Goal: Task Accomplishment & Management: Complete application form

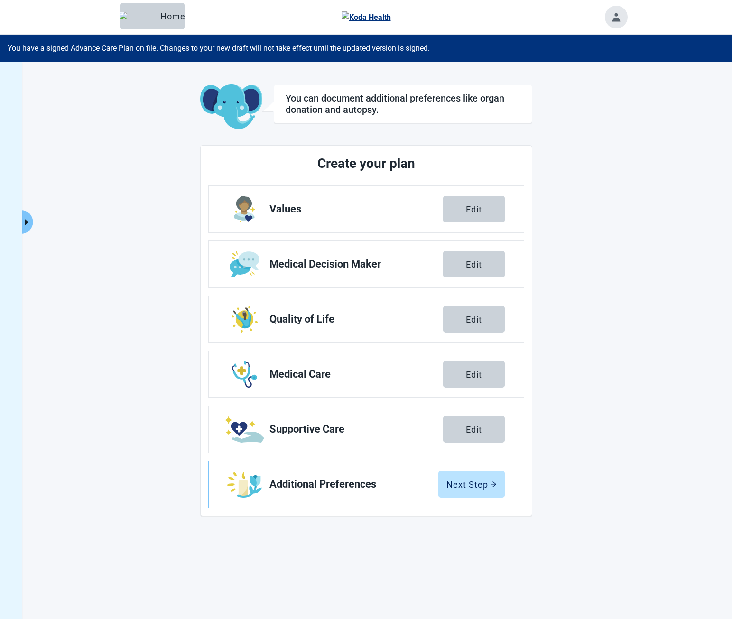
click at [35, 221] on div "You can document additional preferences like organ donation and autopsy. Create…" at bounding box center [366, 371] width 732 height 619
click at [31, 221] on button "Click to view full menu" at bounding box center [27, 222] width 12 height 24
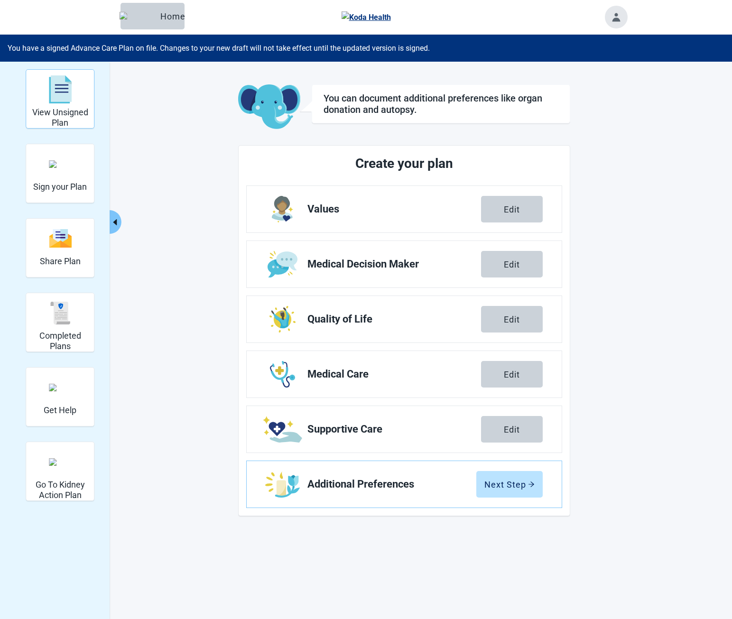
click at [76, 112] on h2 "View Unsigned Plan" at bounding box center [60, 117] width 60 height 20
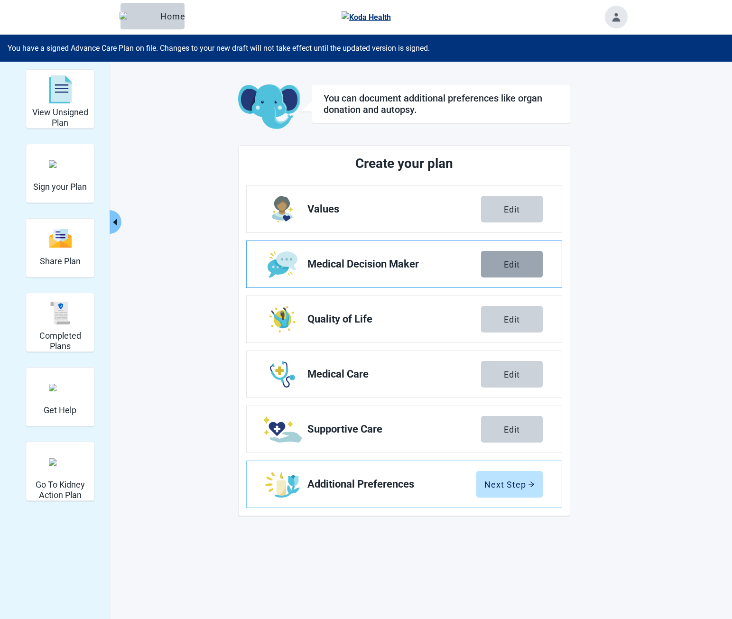
click at [498, 265] on button "Edit" at bounding box center [512, 264] width 62 height 27
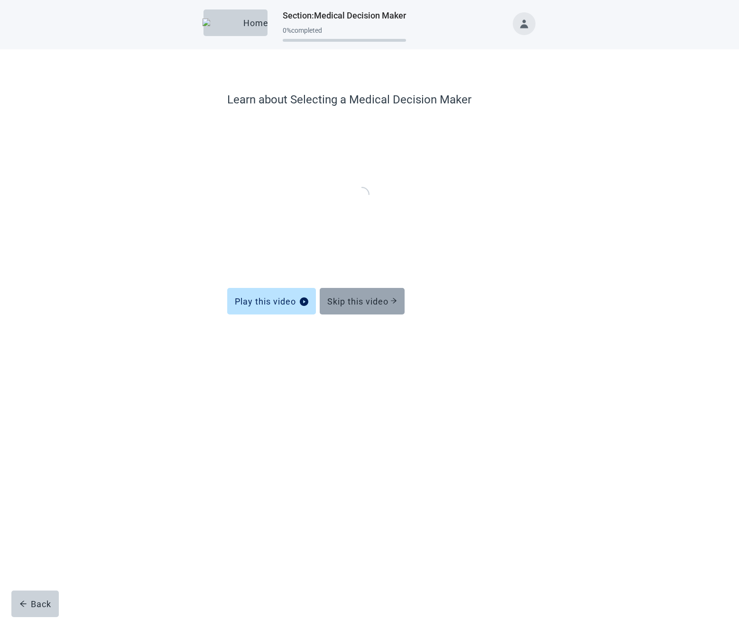
click at [361, 297] on div "Skip this video" at bounding box center [362, 301] width 70 height 9
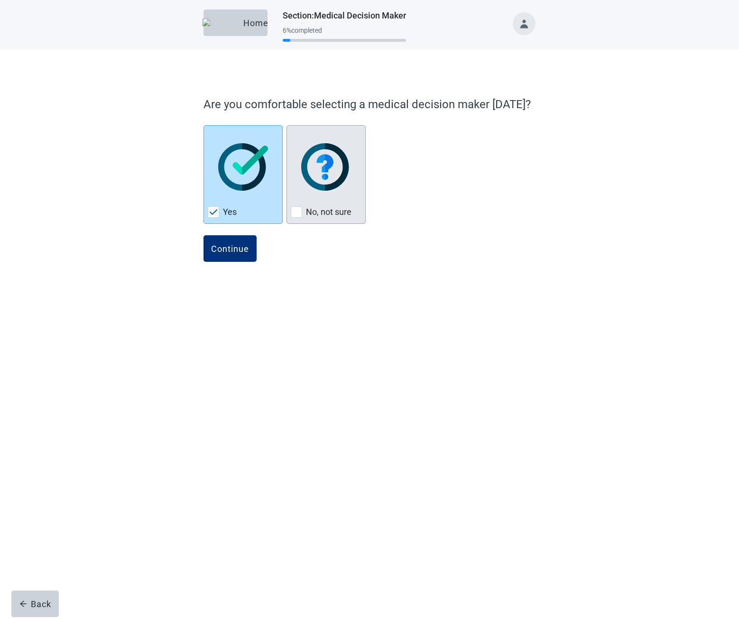
click at [317, 183] on img "No, not sure, checkbox, not checked" at bounding box center [326, 166] width 50 height 47
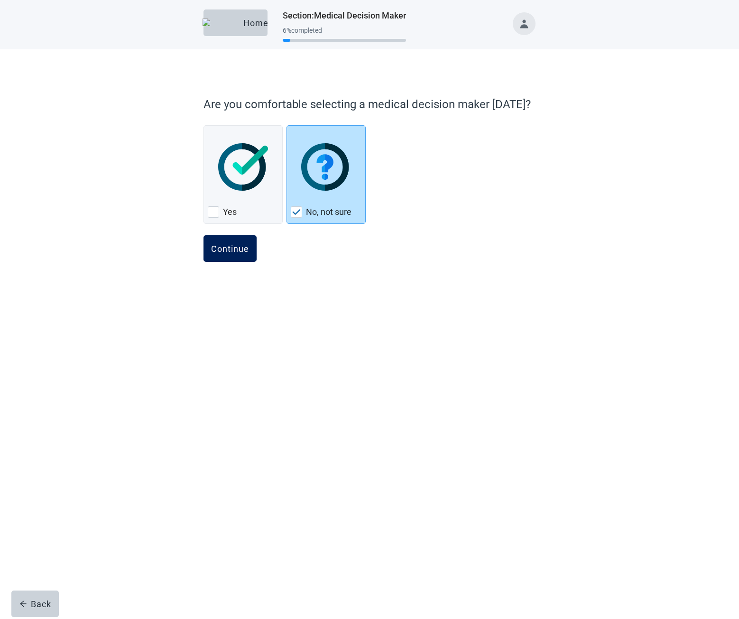
click at [232, 249] on div "Continue" at bounding box center [230, 248] width 38 height 9
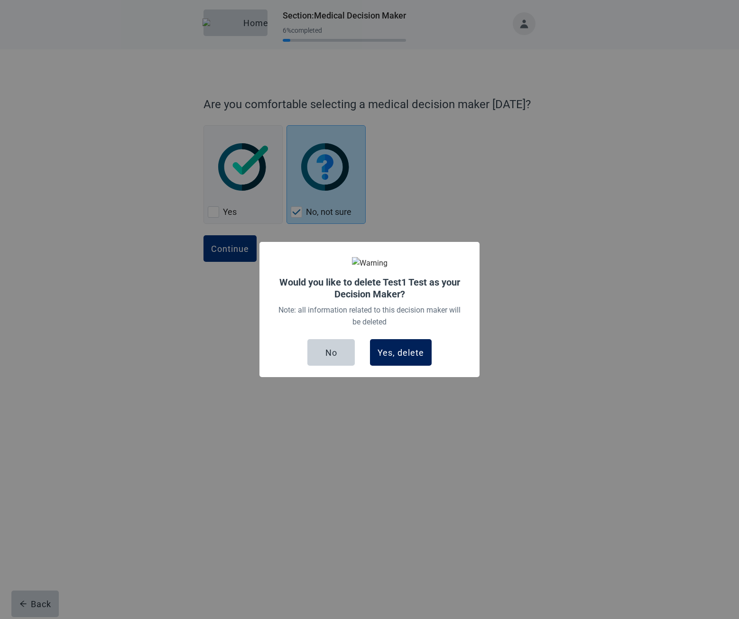
click at [399, 357] on div "Yes, delete" at bounding box center [401, 352] width 47 height 9
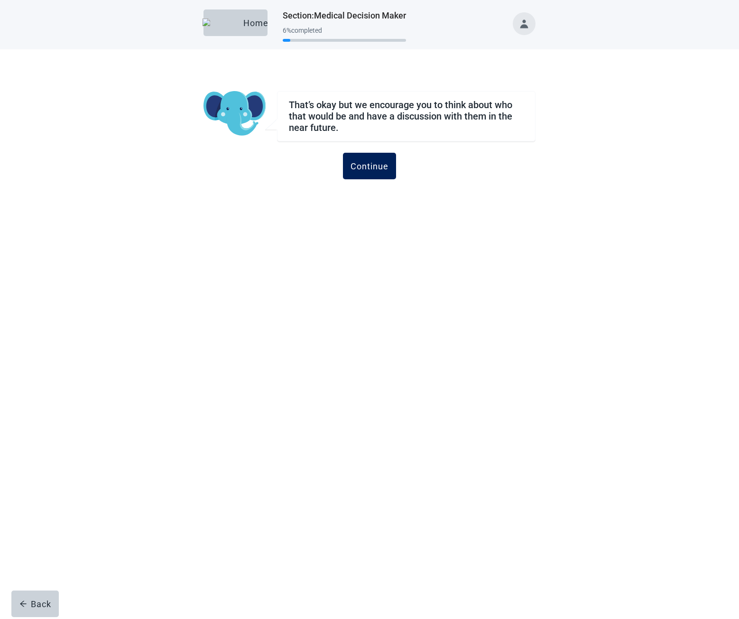
click at [387, 170] on div "Continue" at bounding box center [370, 165] width 38 height 9
click at [373, 165] on div "Continue" at bounding box center [370, 165] width 38 height 9
click at [392, 169] on button "Continue" at bounding box center [369, 166] width 53 height 27
click at [373, 168] on div "Continue" at bounding box center [370, 165] width 38 height 9
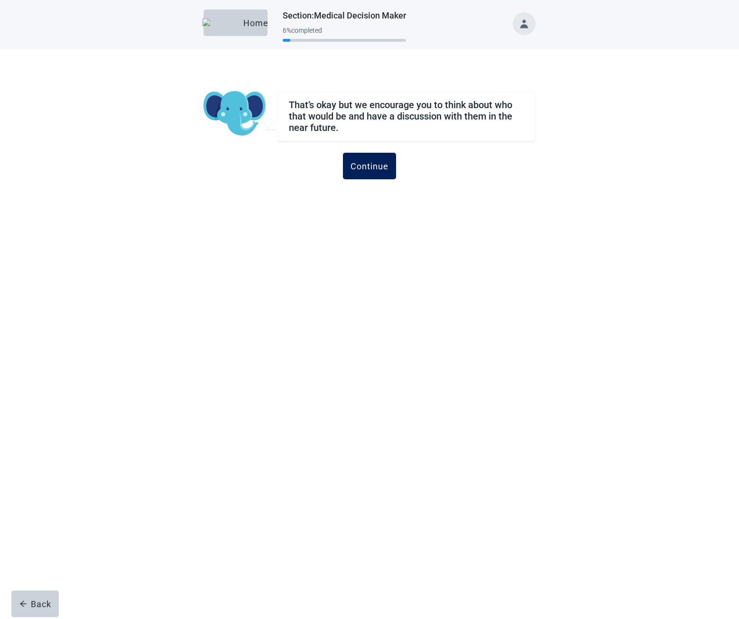
click at [373, 168] on div "Continue" at bounding box center [370, 165] width 38 height 9
click at [248, 19] on div "Home" at bounding box center [235, 22] width 49 height 9
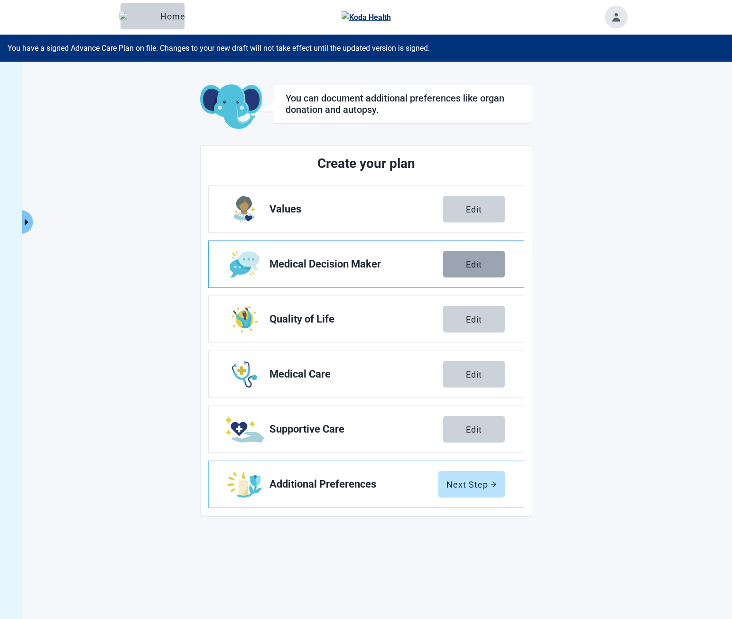
click at [482, 269] on div "Edit" at bounding box center [474, 264] width 16 height 9
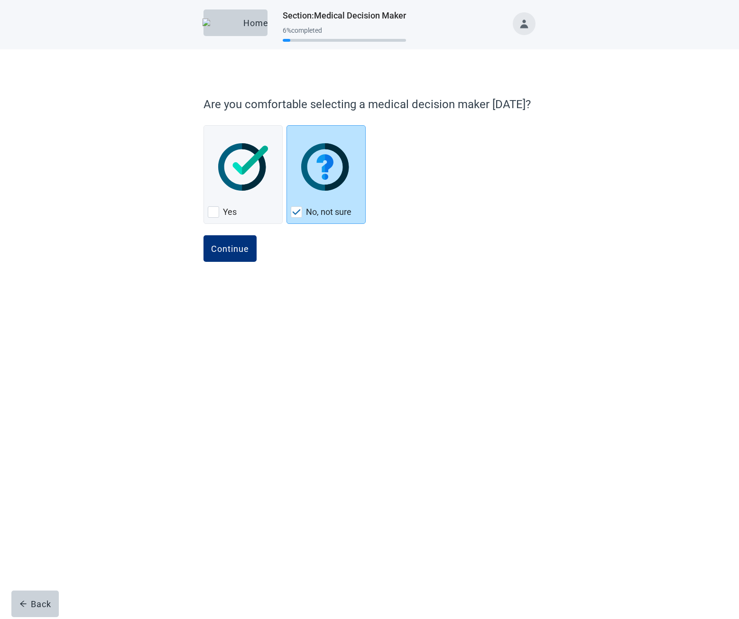
click at [249, 243] on button "Continue" at bounding box center [230, 248] width 53 height 27
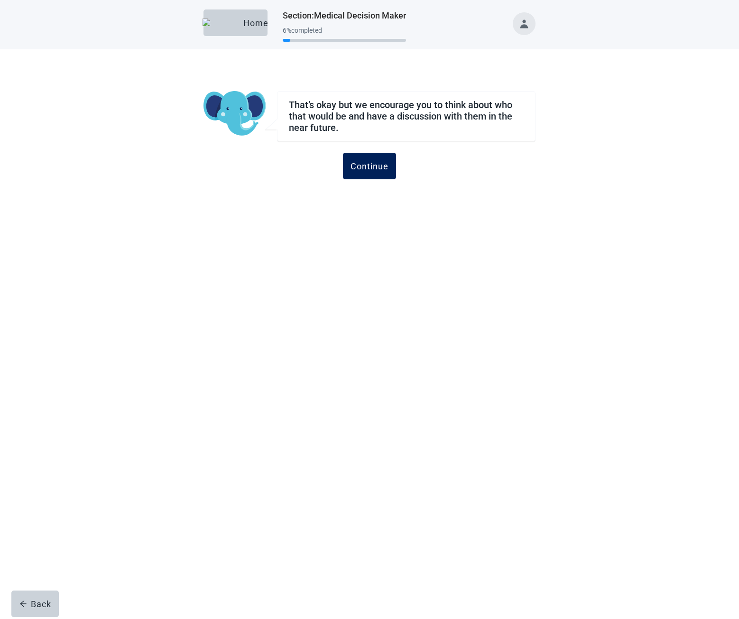
click at [370, 165] on div "Continue" at bounding box center [370, 165] width 38 height 9
click at [375, 164] on div "Continue" at bounding box center [370, 165] width 38 height 9
click at [382, 162] on div "Continue" at bounding box center [370, 165] width 38 height 9
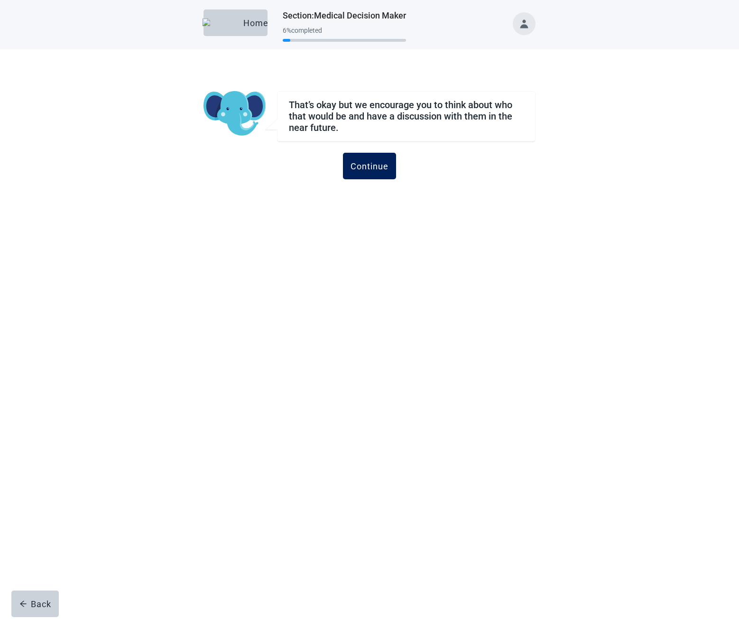
click at [360, 163] on div "Continue" at bounding box center [370, 165] width 38 height 9
